Goal: Task Accomplishment & Management: Manage account settings

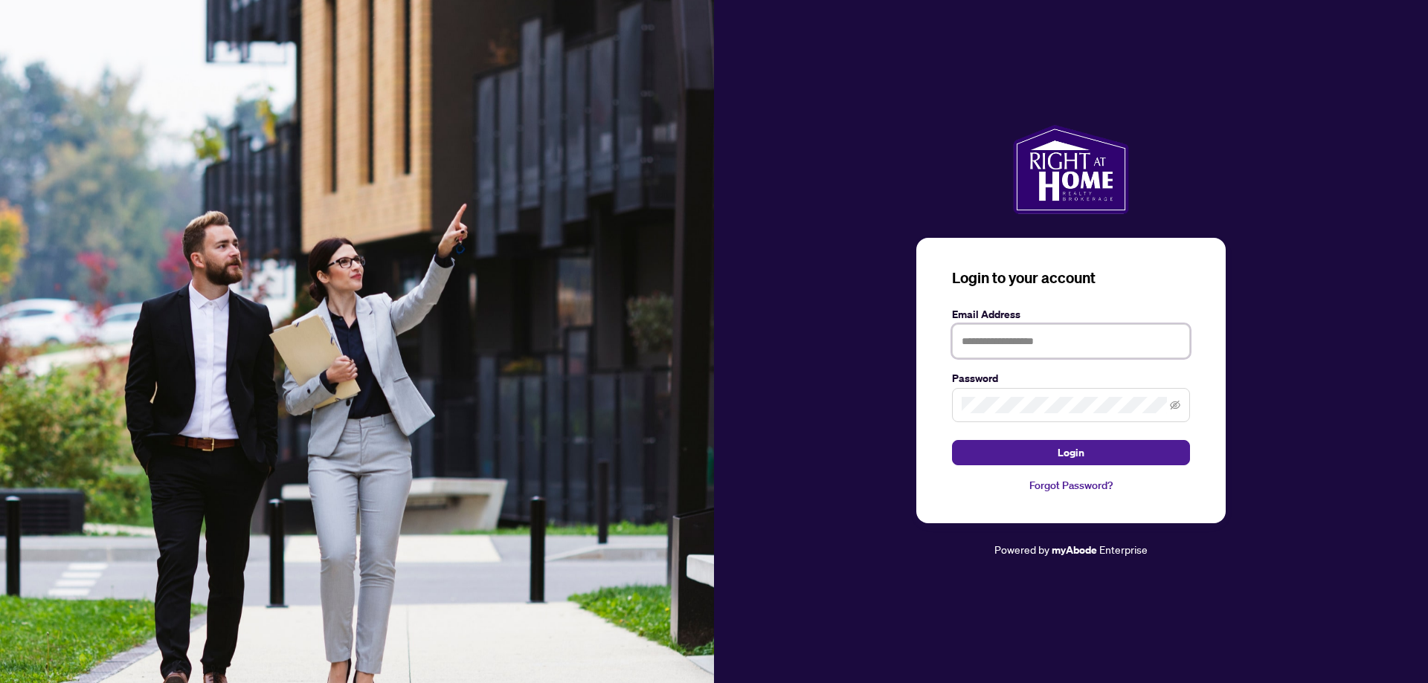
click at [992, 346] on input "text" at bounding box center [1071, 341] width 238 height 34
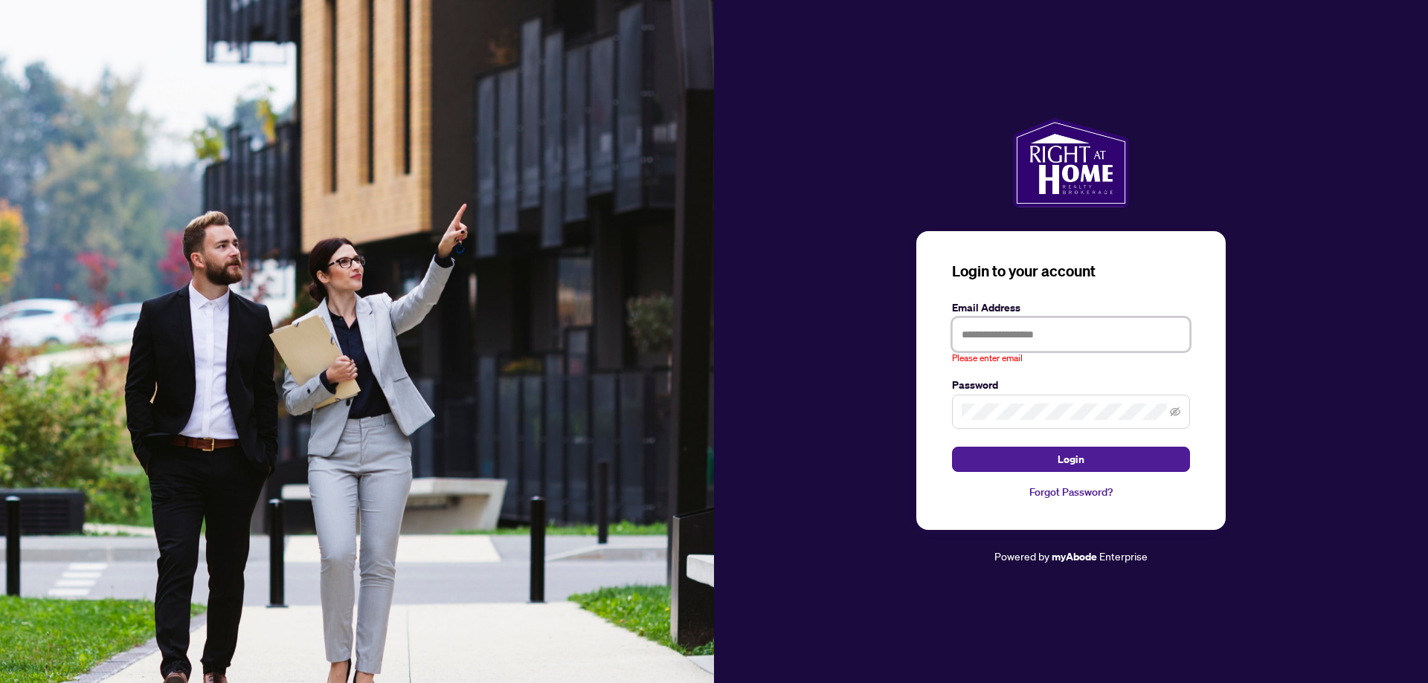
type input "**********"
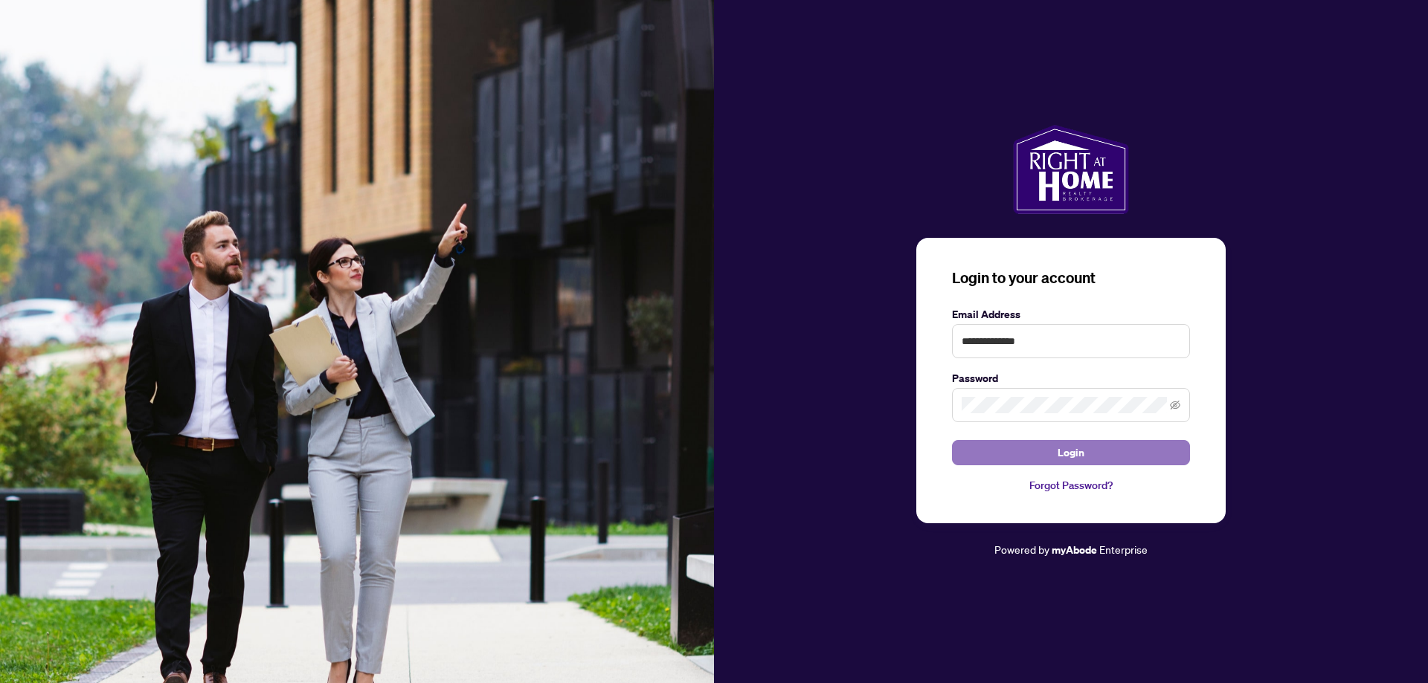
click at [977, 459] on button "Login" at bounding box center [1071, 452] width 238 height 25
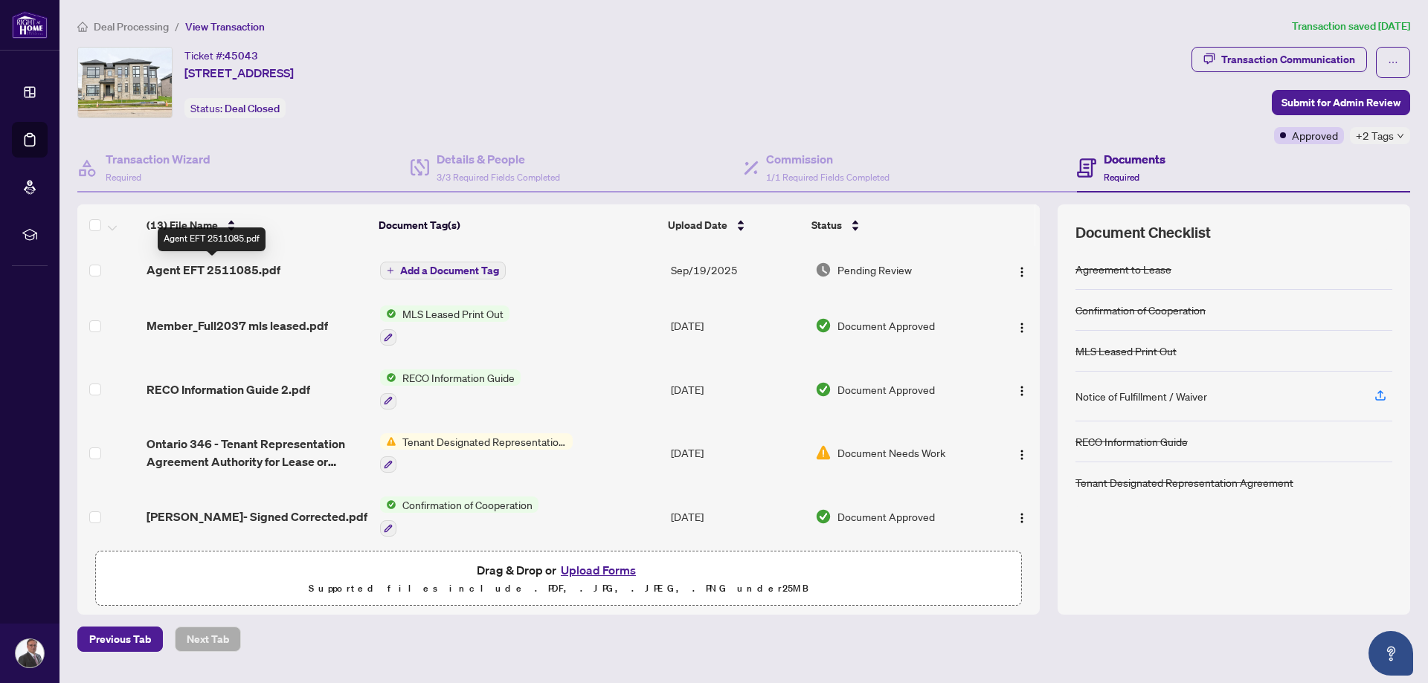
click at [215, 269] on span "Agent EFT 2511085.pdf" at bounding box center [213, 270] width 134 height 18
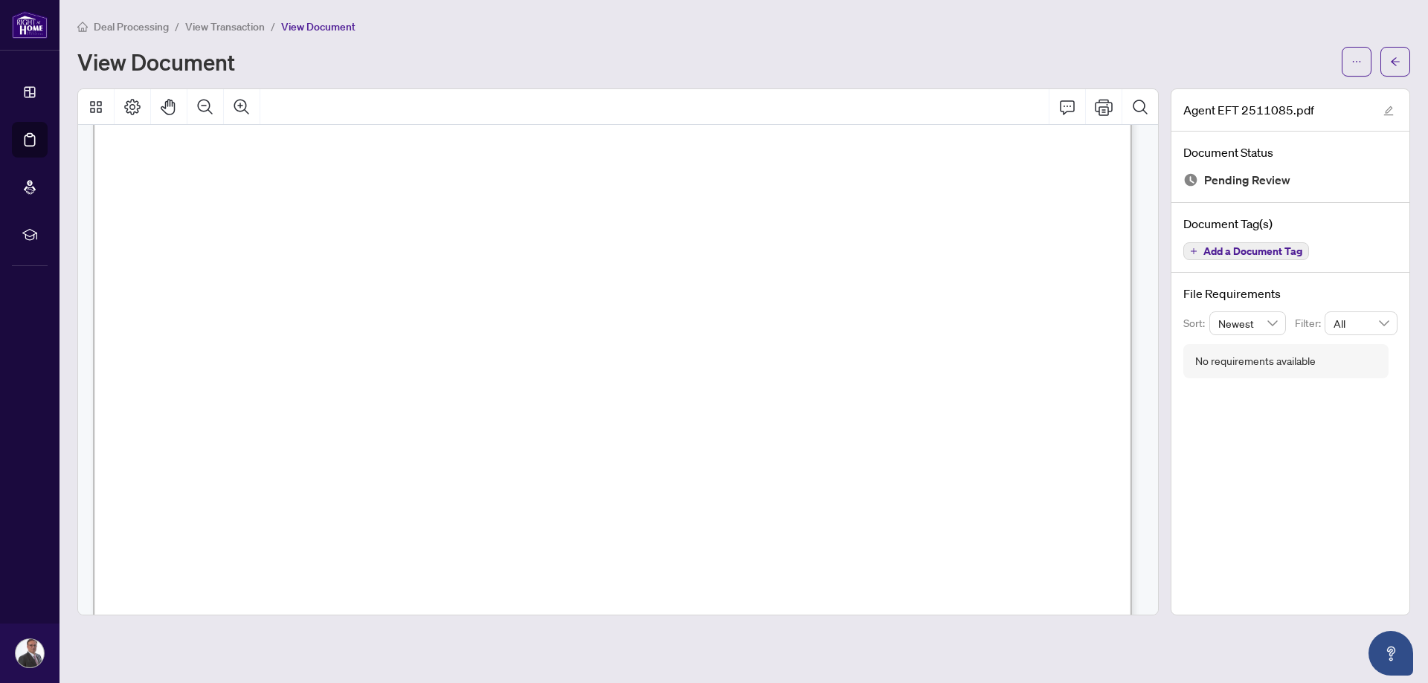
scroll to position [215, 0]
click at [1395, 59] on icon "arrow-left" at bounding box center [1395, 62] width 10 height 10
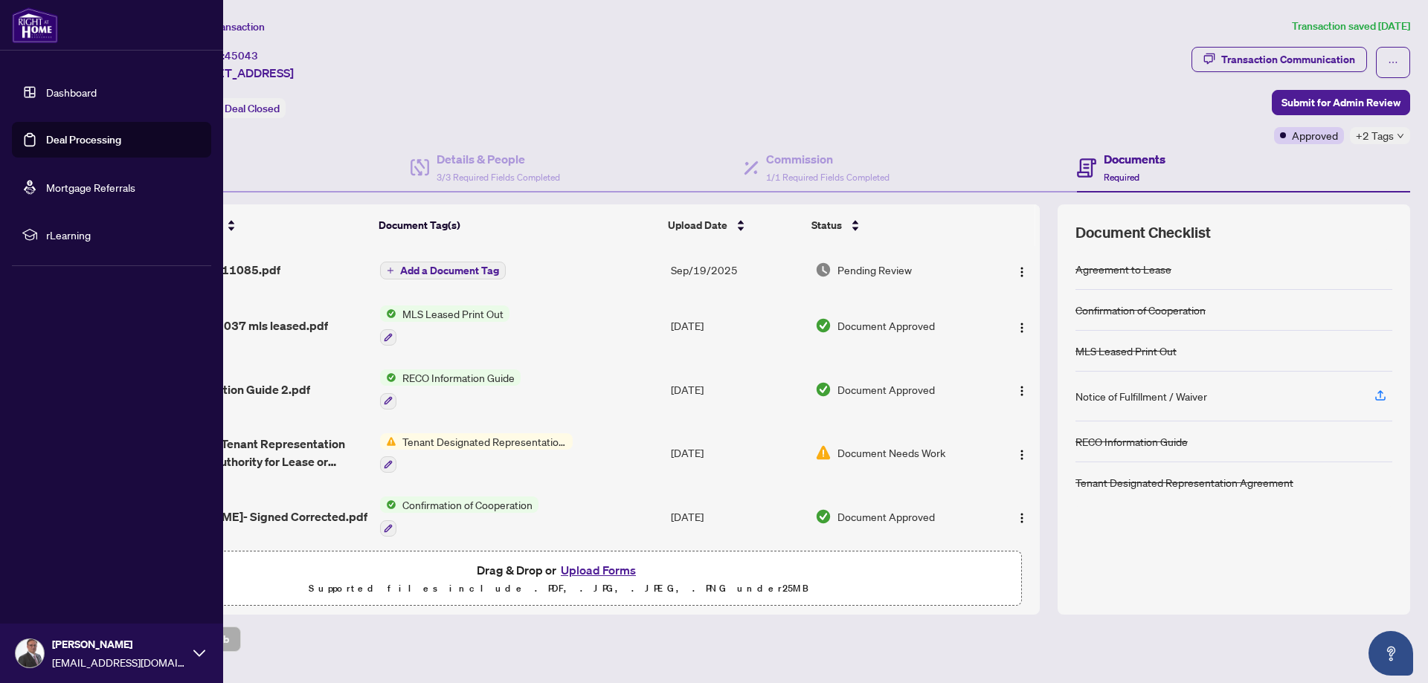
click at [46, 136] on link "Deal Processing" at bounding box center [83, 139] width 75 height 13
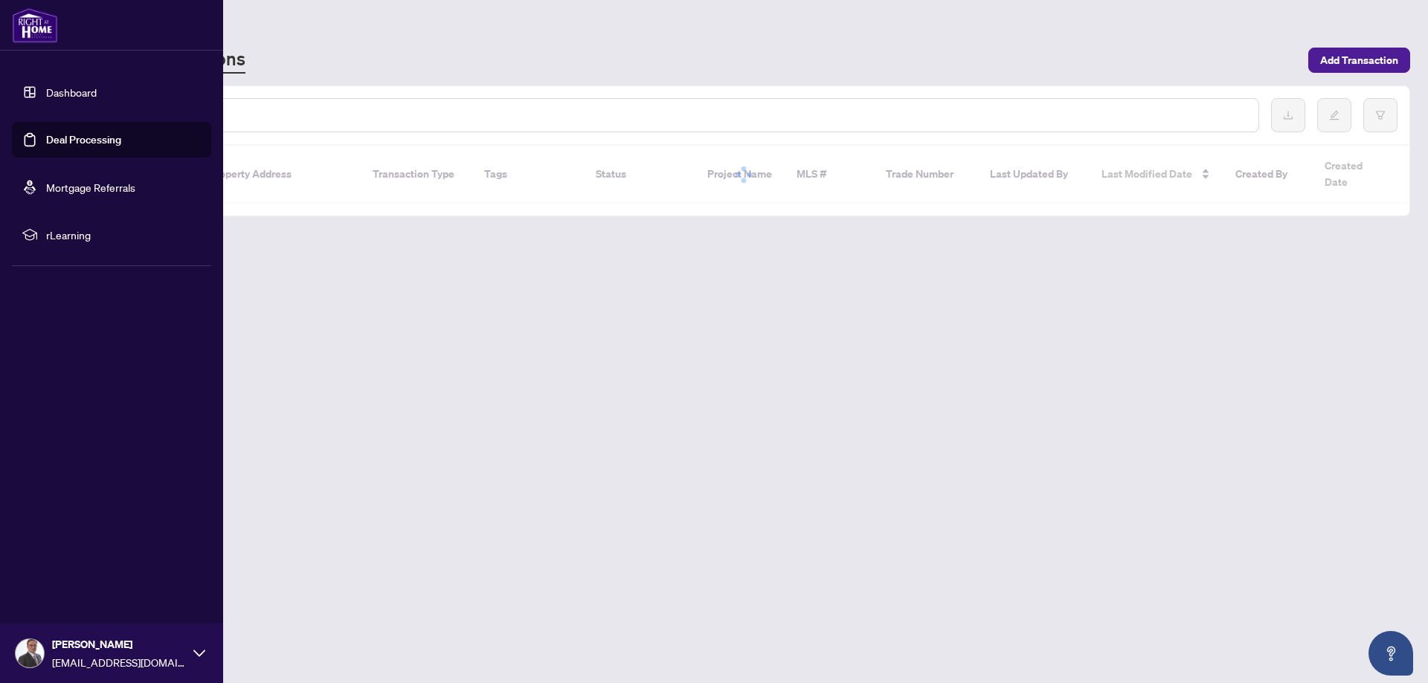
click at [50, 95] on link "Dashboard" at bounding box center [71, 92] width 51 height 13
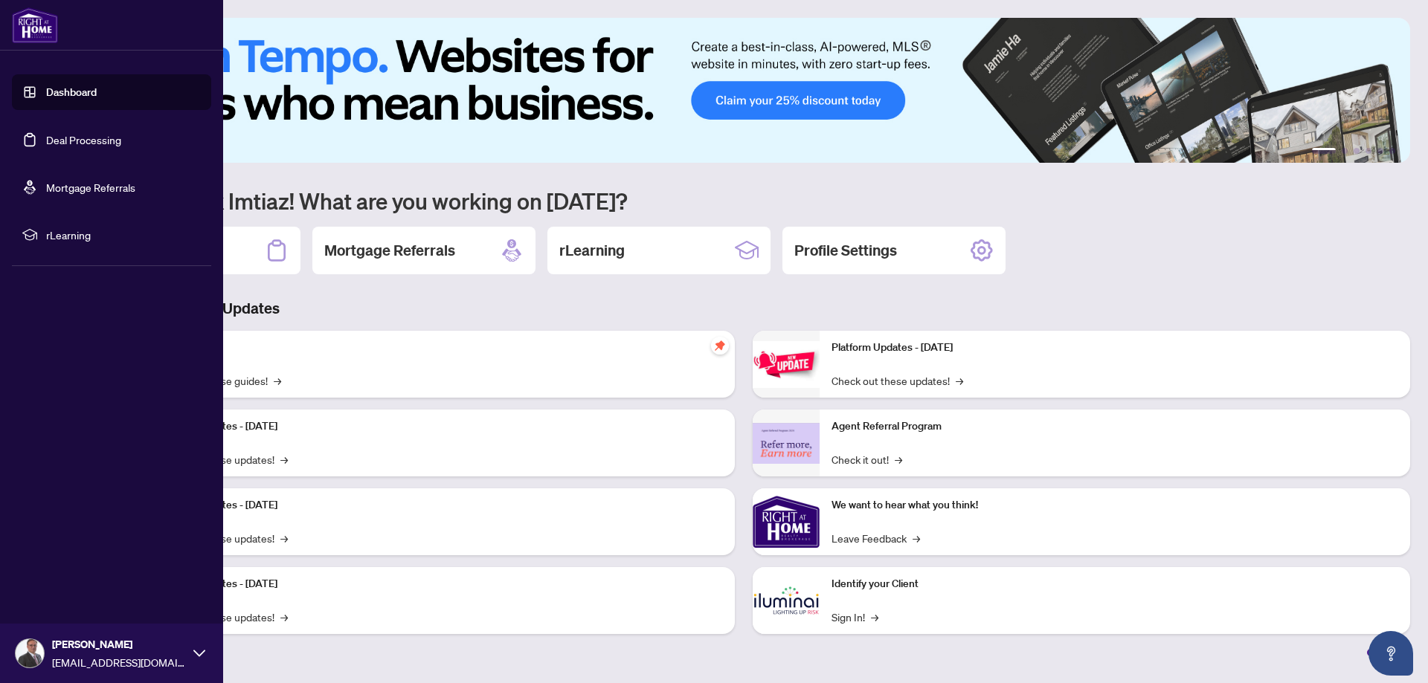
click at [61, 135] on link "Deal Processing" at bounding box center [83, 139] width 75 height 13
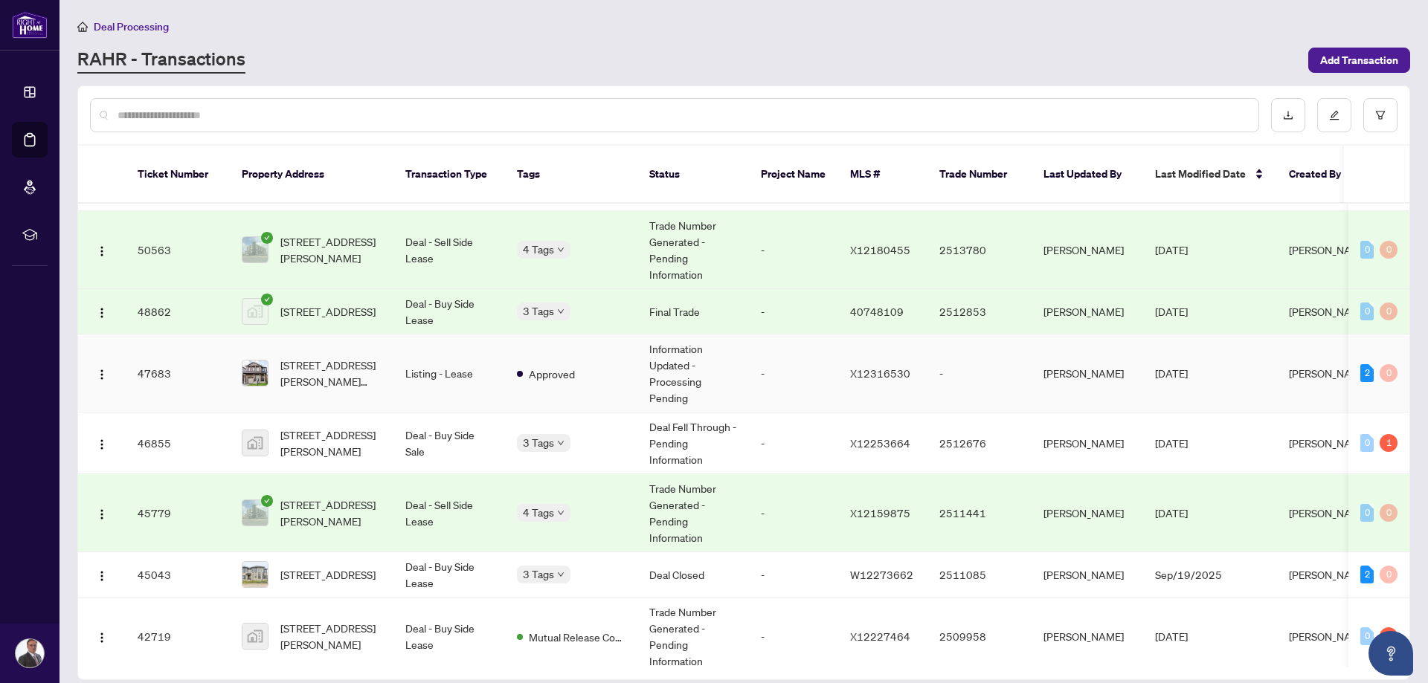
scroll to position [31, 0]
